Goal: Check status: Check status

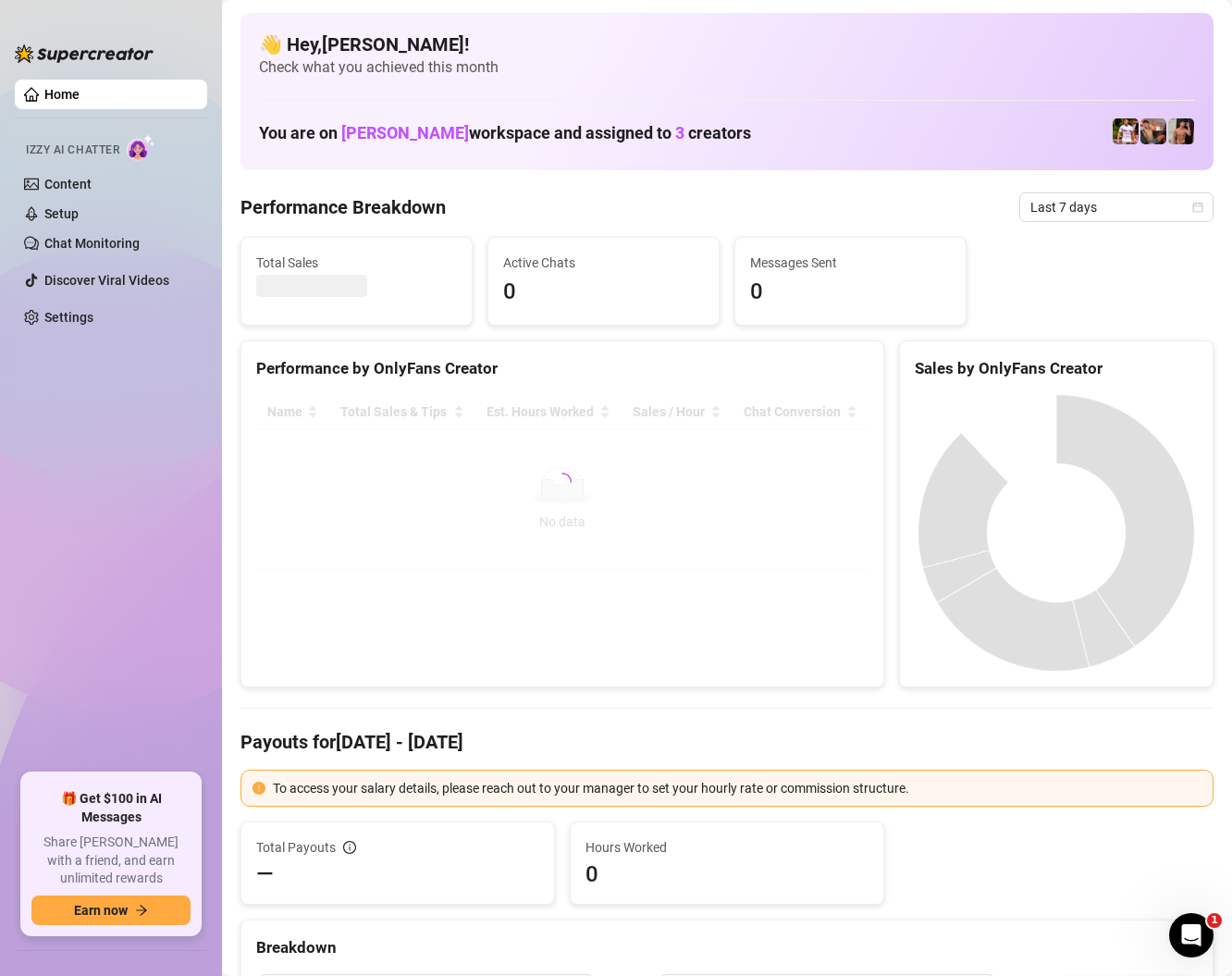
click at [1081, 211] on span "Last 7 days" at bounding box center [1116, 206] width 172 height 28
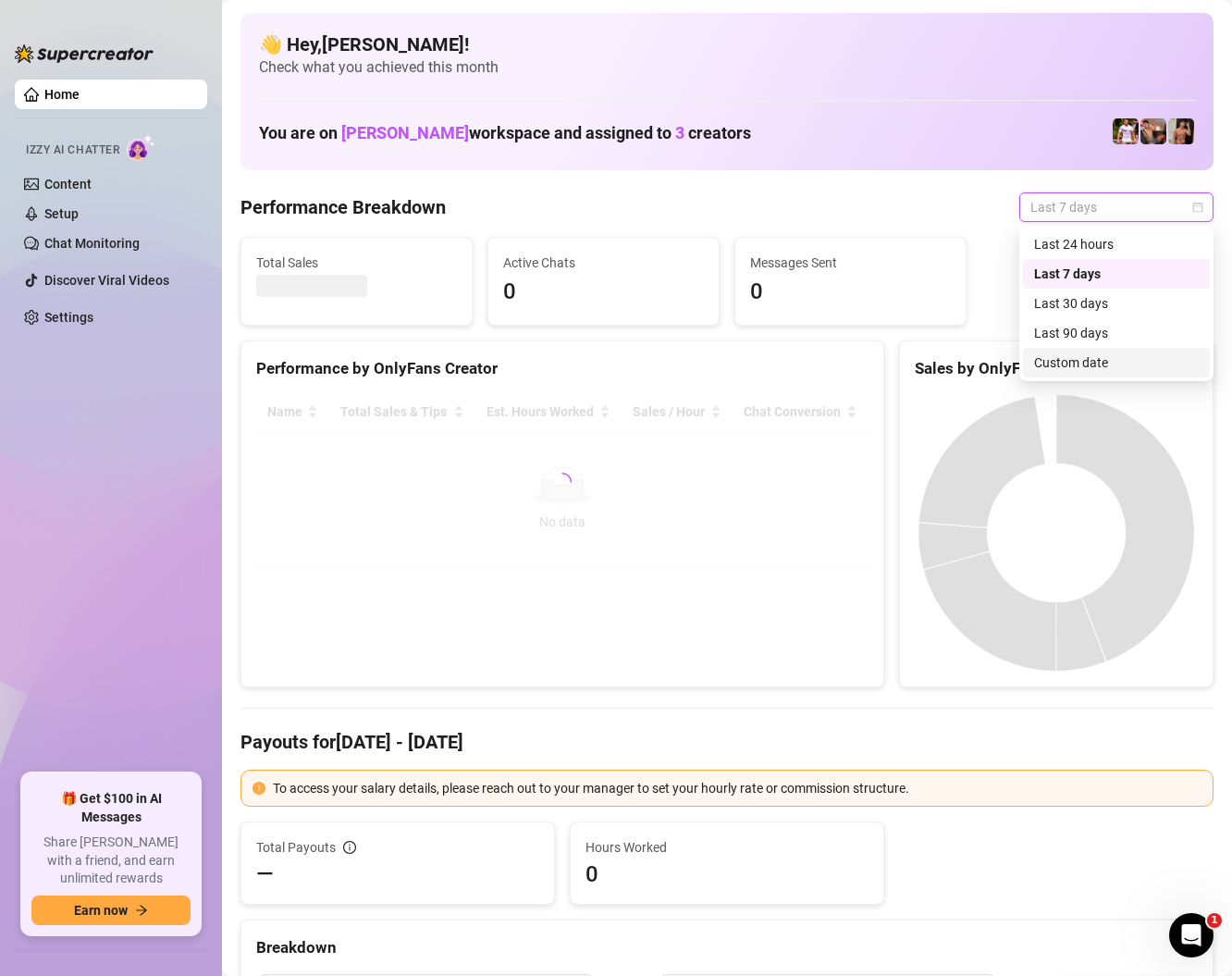
click at [1058, 352] on div "Custom date" at bounding box center [1116, 361] width 165 height 20
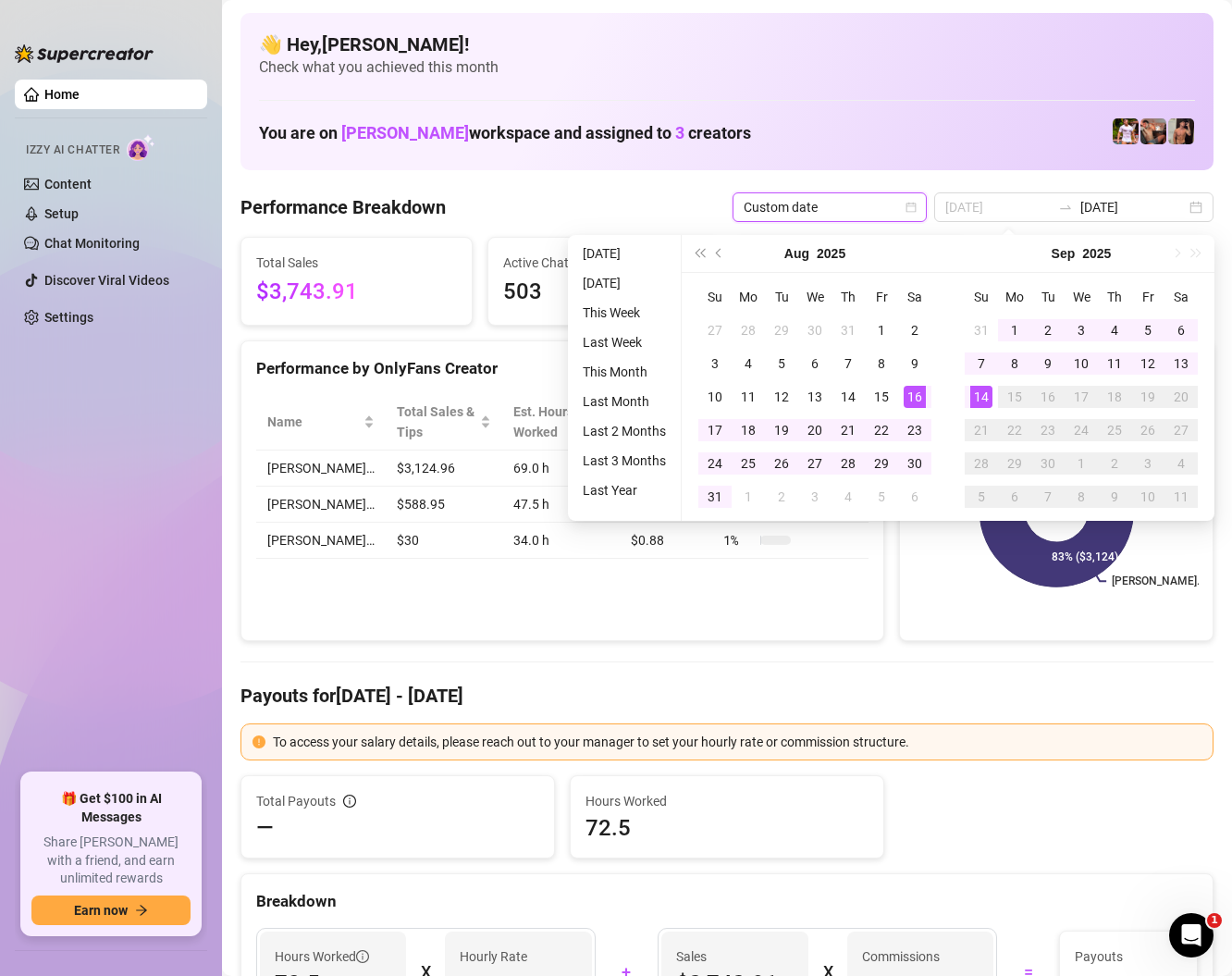
type input "[DATE]"
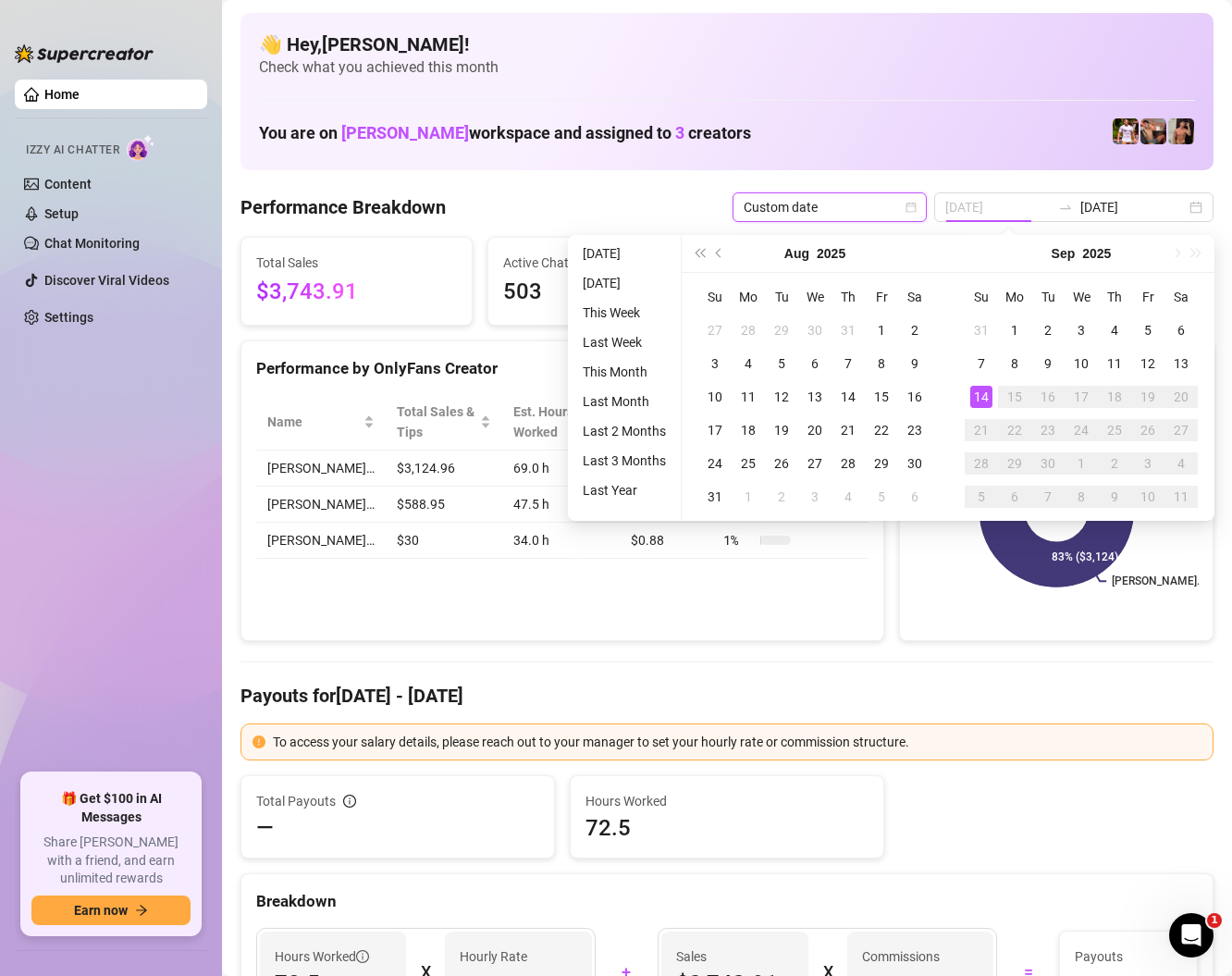
click at [970, 392] on div "14" at bounding box center [981, 396] width 22 height 22
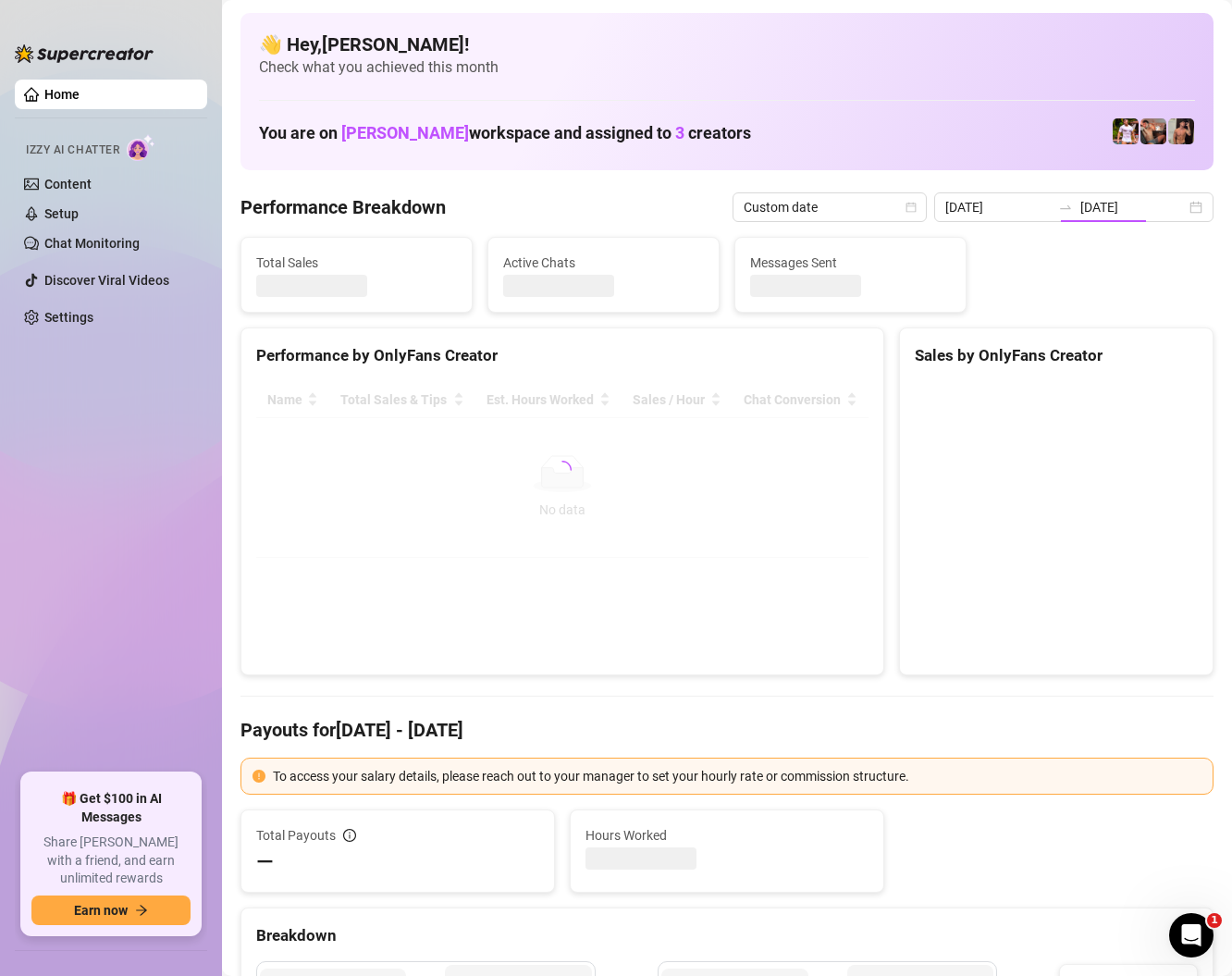
type input "[DATE]"
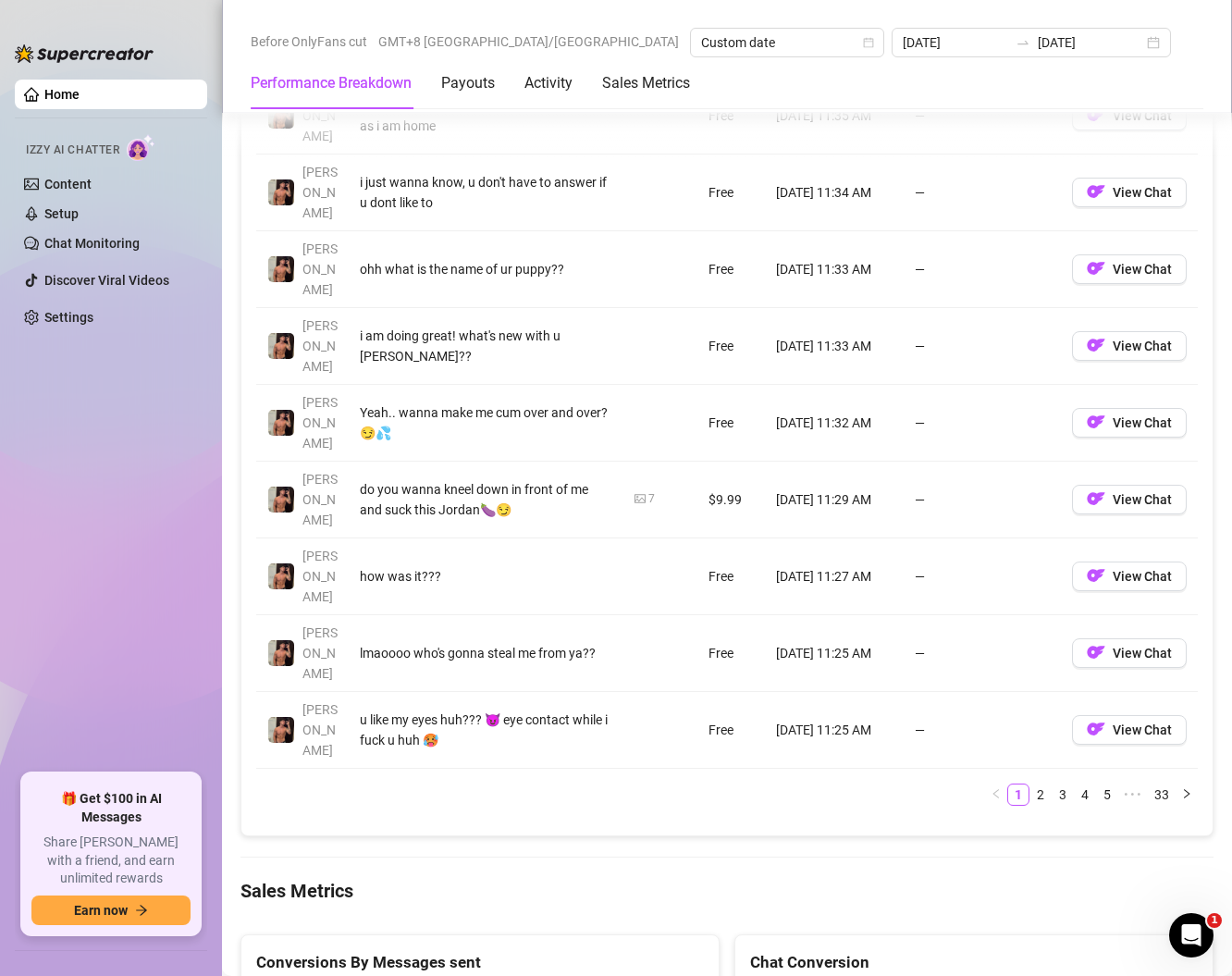
scroll to position [1995, 0]
